Goal: Find specific page/section: Find specific page/section

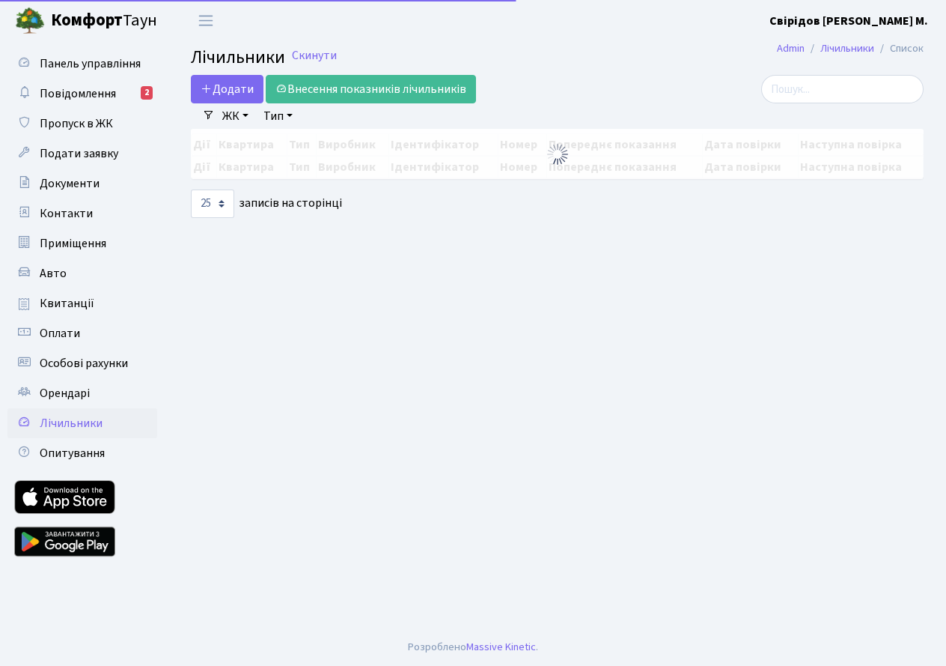
select select "25"
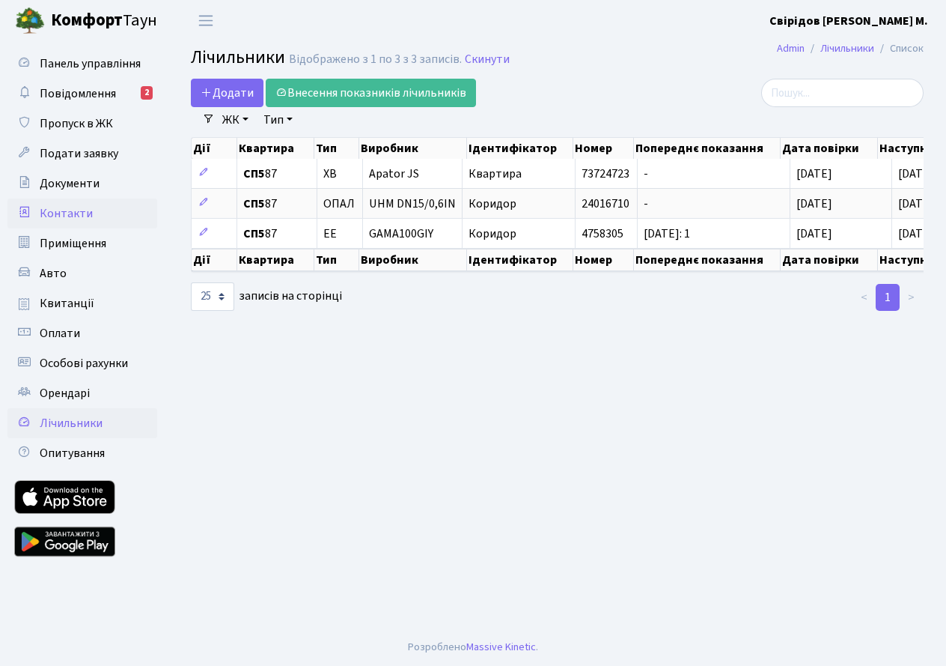
click at [72, 211] on span "Контакти" at bounding box center [66, 213] width 53 height 16
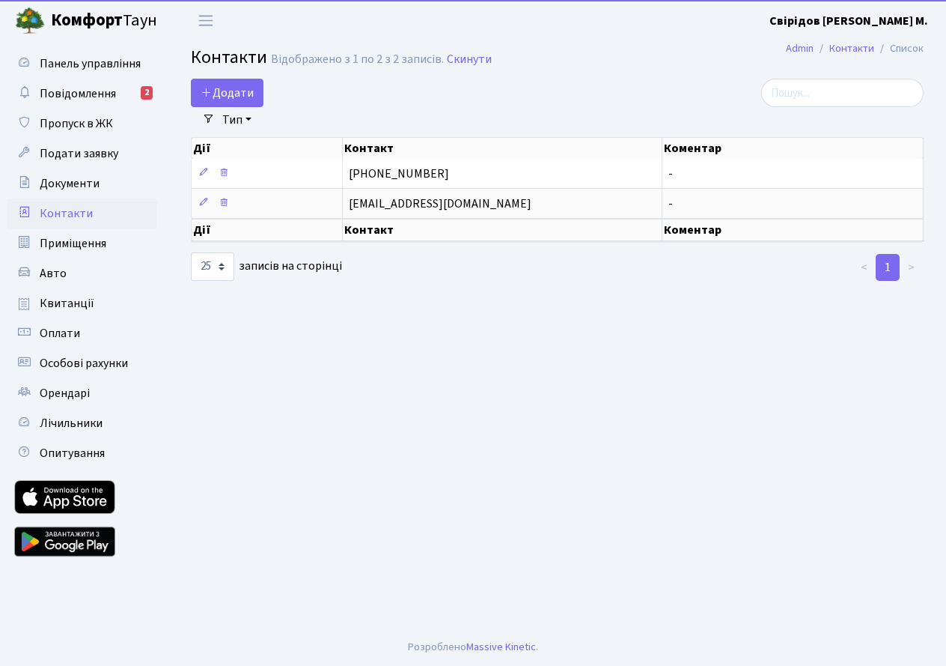
select select "25"
click at [76, 92] on span "Повідомлення" at bounding box center [78, 93] width 76 height 16
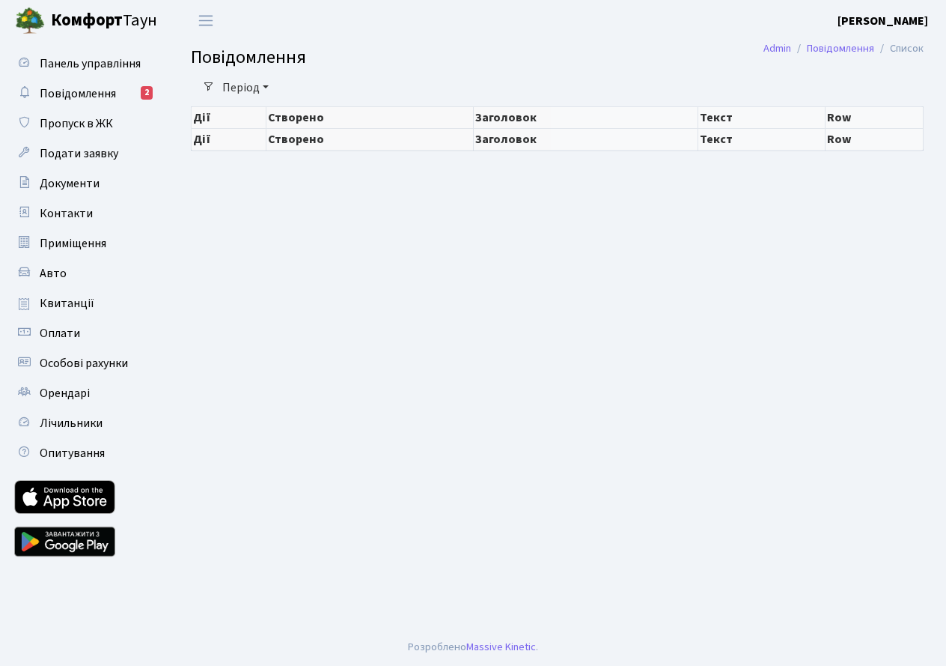
select select "25"
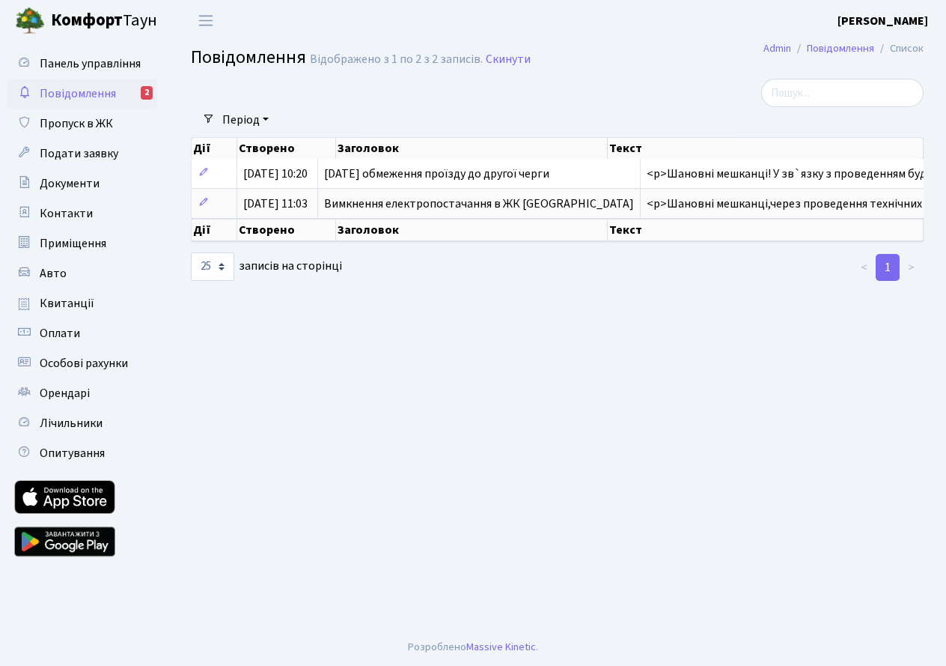
click at [520, 454] on main "Admin Повідомлення Список Повідомлення Відображено з 1 по 2 з 2 записів. Скинут…" at bounding box center [557, 334] width 778 height 587
